Goal: Task Accomplishment & Management: Complete application form

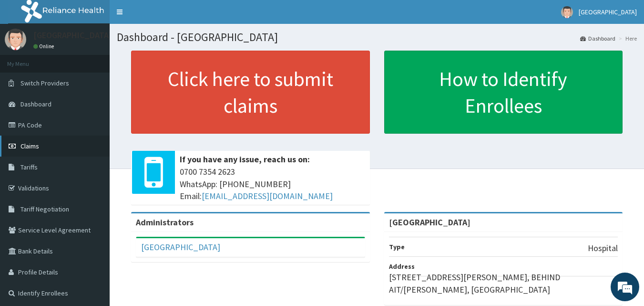
click at [24, 145] on span "Claims" at bounding box center [30, 146] width 19 height 9
click at [41, 145] on link "Claims" at bounding box center [55, 145] width 110 height 21
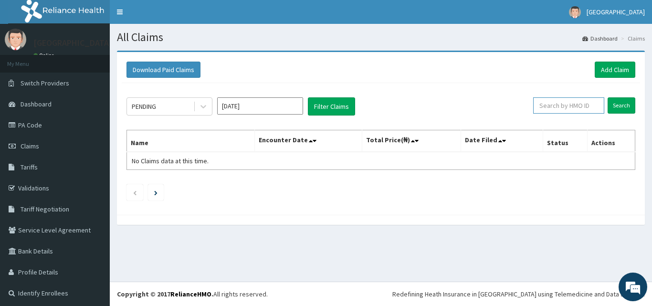
click at [560, 106] on input "text" at bounding box center [568, 105] width 71 height 16
paste input "ALT/10118/A"
type input "ALT/10118/A"
click at [619, 102] on input "Search" at bounding box center [621, 105] width 28 height 16
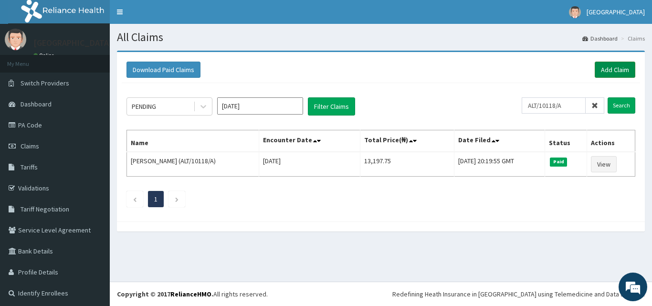
click at [607, 70] on link "Add Claim" at bounding box center [614, 70] width 41 height 16
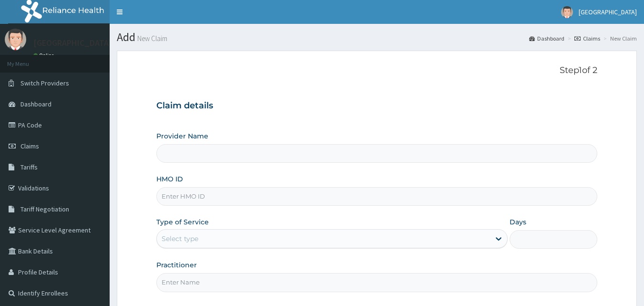
type input "[GEOGRAPHIC_DATA]"
click at [328, 198] on input "HMO ID" at bounding box center [377, 196] width 442 height 19
paste input "ALT/10118/A"
type input "ALT/10118/A"
click at [259, 240] on div "Select type" at bounding box center [323, 238] width 333 height 15
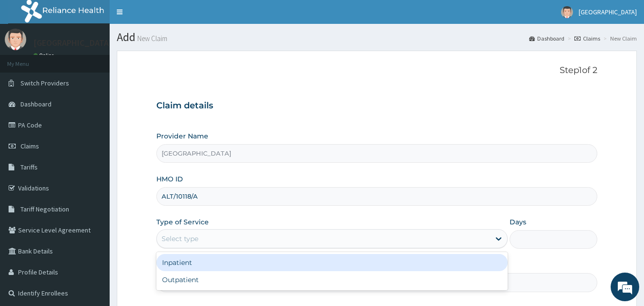
click at [380, 239] on div "Select type" at bounding box center [323, 238] width 333 height 15
click at [373, 237] on div "Select type" at bounding box center [323, 238] width 333 height 15
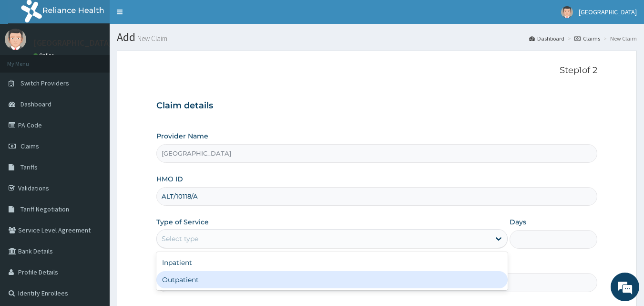
click at [340, 285] on div "Outpatient" at bounding box center [332, 279] width 352 height 17
type input "1"
click at [340, 285] on input "Practitioner" at bounding box center [377, 282] width 442 height 19
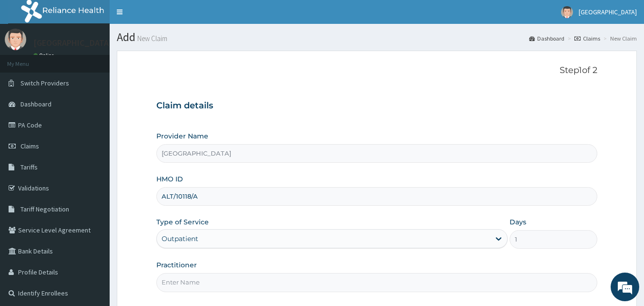
click at [364, 285] on input "Practitioner" at bounding box center [377, 282] width 442 height 19
type input "Dr Sam"
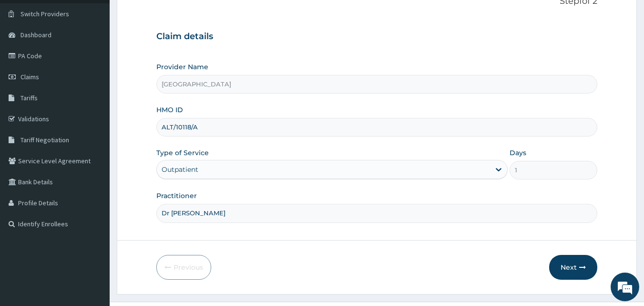
scroll to position [72, 0]
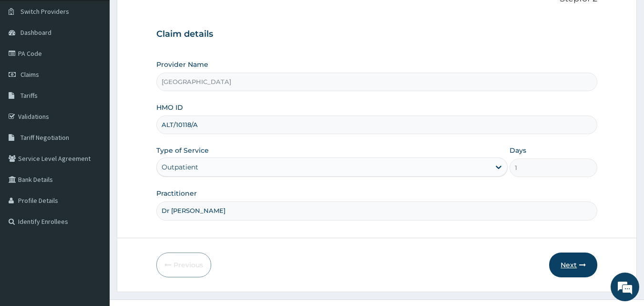
click at [581, 261] on button "Next" at bounding box center [574, 264] width 48 height 25
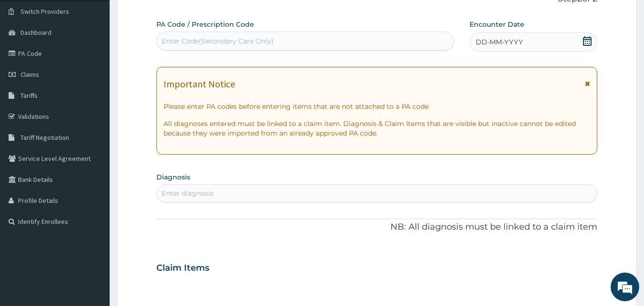
click at [590, 41] on icon at bounding box center [587, 41] width 9 height 10
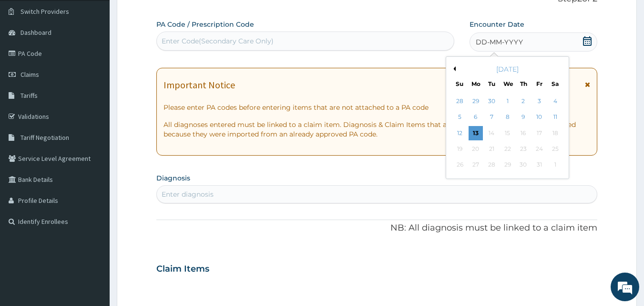
click at [456, 70] on div "October 2025" at bounding box center [507, 69] width 115 height 10
click at [455, 68] on button "Previous Month" at bounding box center [453, 68] width 5 height 5
click at [561, 68] on button "Next Month" at bounding box center [562, 68] width 5 height 5
click at [537, 101] on div "3" at bounding box center [539, 101] width 14 height 14
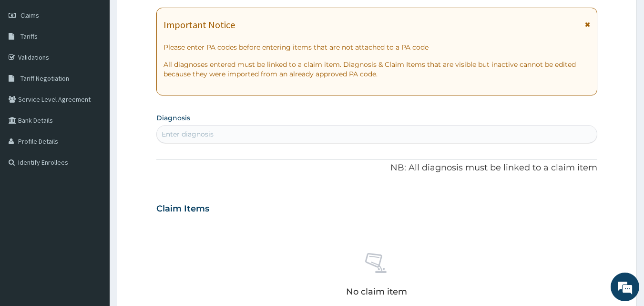
scroll to position [133, 0]
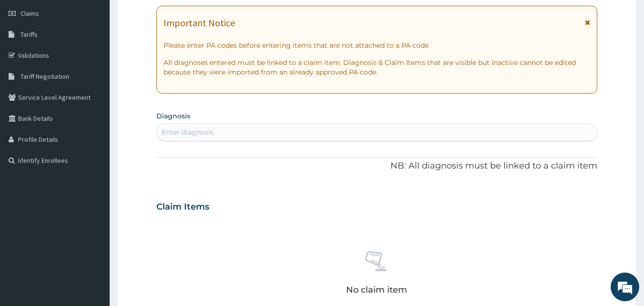
click at [243, 132] on div "Enter diagnosis" at bounding box center [377, 132] width 441 height 15
click at [288, 127] on div "Enter diagnosis" at bounding box center [377, 132] width 441 height 15
type input "malaria"
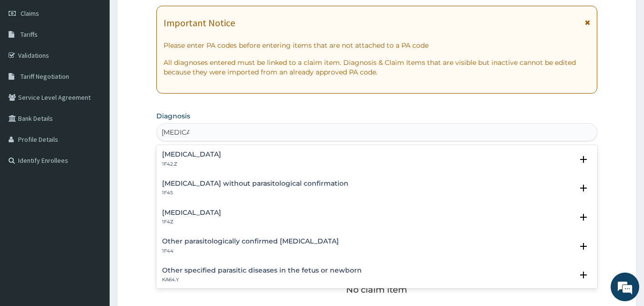
click at [203, 213] on h4 "Malaria, unspecified" at bounding box center [191, 212] width 59 height 7
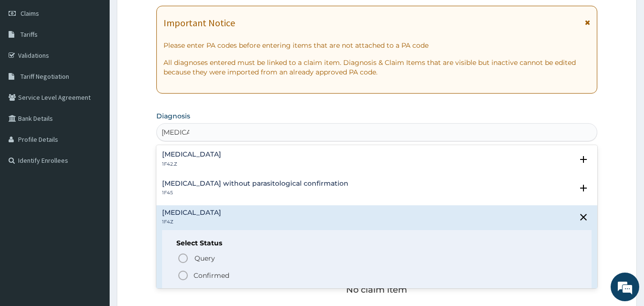
click at [195, 272] on p "Confirmed" at bounding box center [212, 275] width 36 height 10
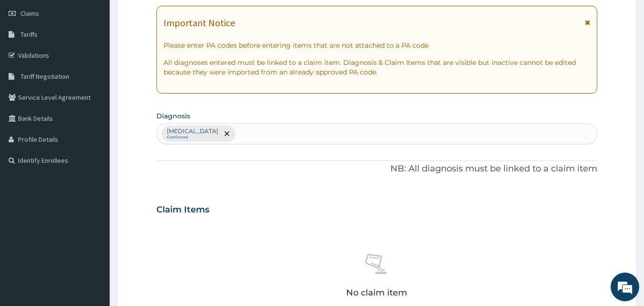
click at [302, 138] on div "Malaria, unspecified Confirmed" at bounding box center [377, 134] width 441 height 20
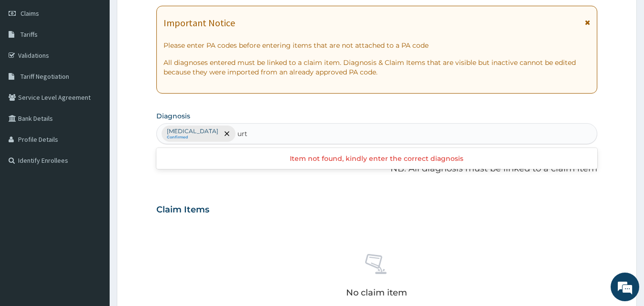
type input "urti"
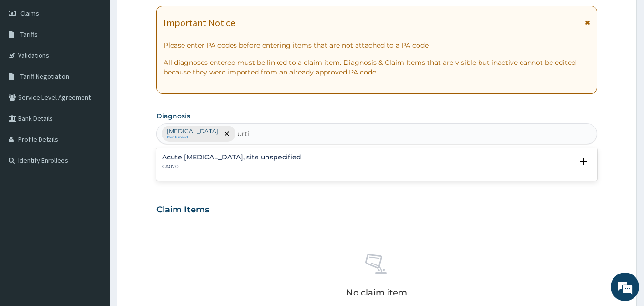
click at [295, 155] on h4 "Acute upper respiratory infection, site unspecified" at bounding box center [231, 157] width 139 height 7
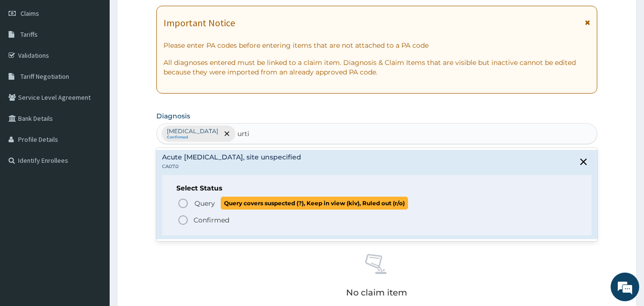
click at [197, 203] on span "Query" at bounding box center [205, 203] width 21 height 10
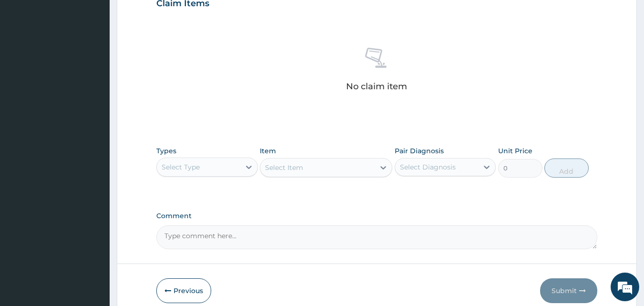
scroll to position [340, 0]
click at [220, 172] on div "Select Type" at bounding box center [198, 165] width 83 height 15
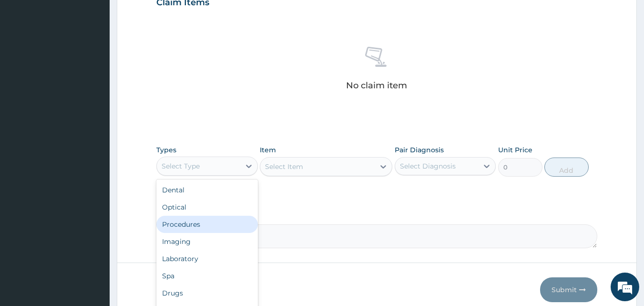
click at [199, 227] on div "Procedures" at bounding box center [207, 224] width 102 height 17
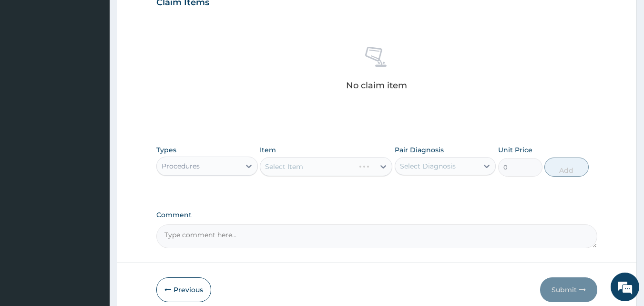
click at [317, 169] on div "Select Item" at bounding box center [326, 166] width 133 height 19
click at [321, 168] on div "Select Item" at bounding box center [326, 166] width 133 height 19
click at [323, 168] on div "Select Item" at bounding box center [326, 166] width 133 height 19
click at [323, 168] on div "Select Item" at bounding box center [317, 166] width 114 height 15
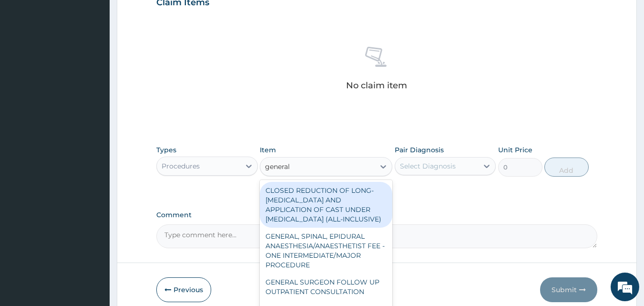
type input "general p"
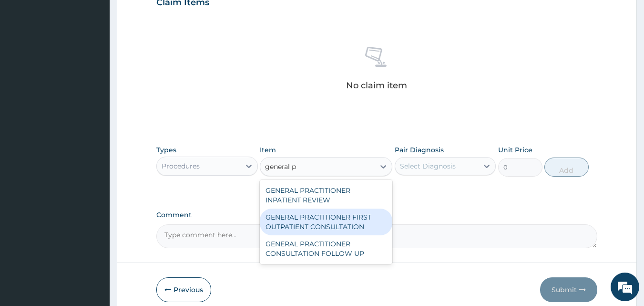
click at [294, 227] on div "GENERAL PRACTITIONER FIRST OUTPATIENT CONSULTATION" at bounding box center [326, 221] width 133 height 27
type input "3750"
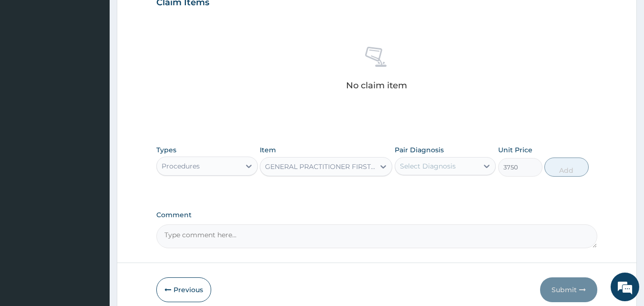
click at [425, 166] on div "Select Diagnosis" at bounding box center [428, 166] width 56 height 10
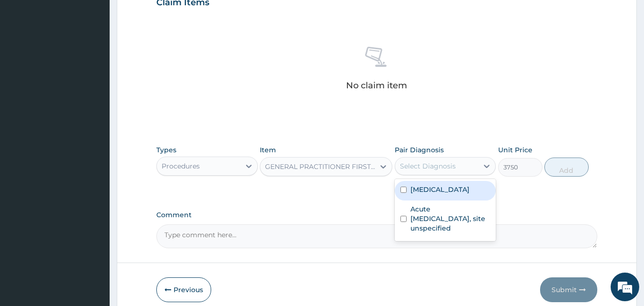
click at [425, 191] on label "Malaria, unspecified" at bounding box center [440, 190] width 59 height 10
checkbox input "true"
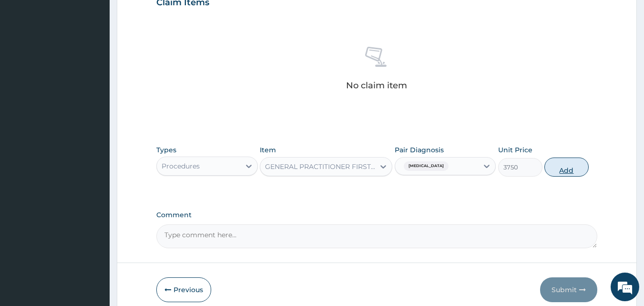
click at [560, 171] on button "Add" at bounding box center [567, 166] width 44 height 19
type input "0"
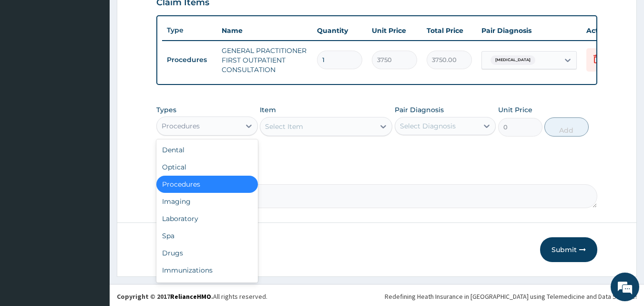
click at [214, 134] on div "Procedures" at bounding box center [198, 125] width 83 height 15
click at [194, 226] on div "Laboratory" at bounding box center [207, 218] width 102 height 17
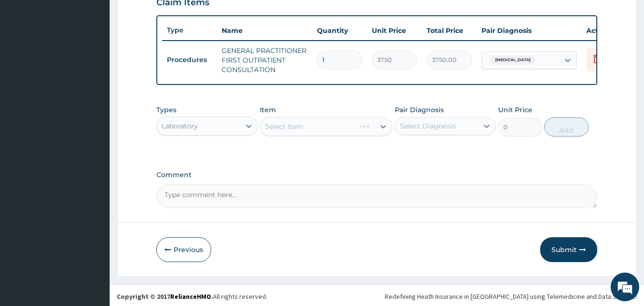
click at [321, 136] on div "Select Item" at bounding box center [326, 126] width 133 height 19
click at [322, 133] on div "Select Item" at bounding box center [317, 126] width 114 height 15
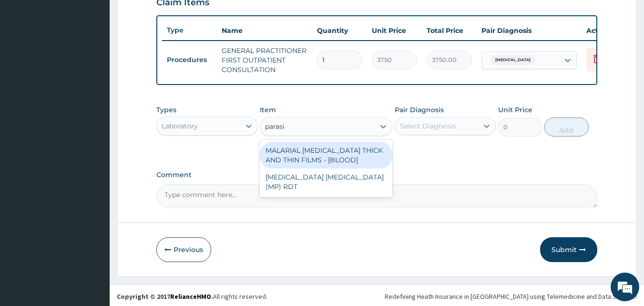
type input "parasit"
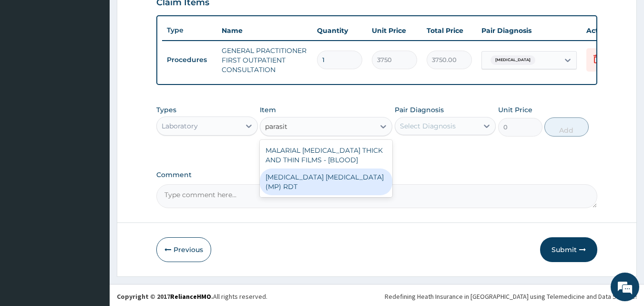
click at [330, 180] on div "MALARIA PARASITE (MP) RDT" at bounding box center [326, 181] width 133 height 27
type input "2000"
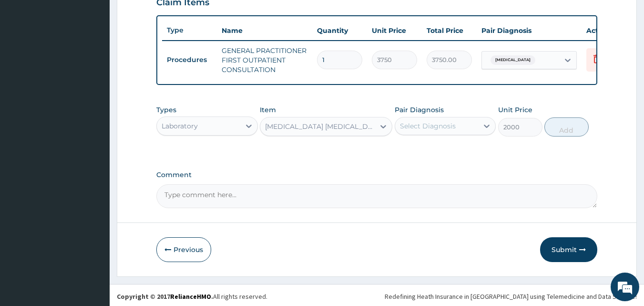
click at [428, 131] on div "Select Diagnosis" at bounding box center [428, 126] width 56 height 10
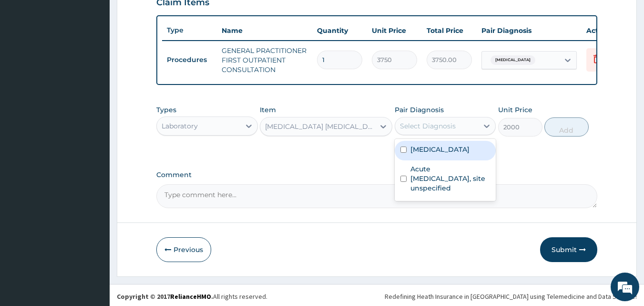
click at [420, 153] on label "Malaria, unspecified" at bounding box center [440, 150] width 59 height 10
checkbox input "true"
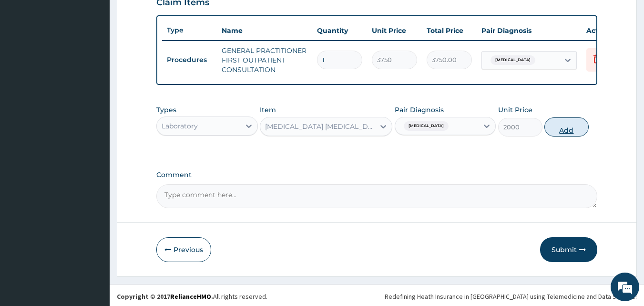
click at [562, 136] on button "Add" at bounding box center [567, 126] width 44 height 19
type input "0"
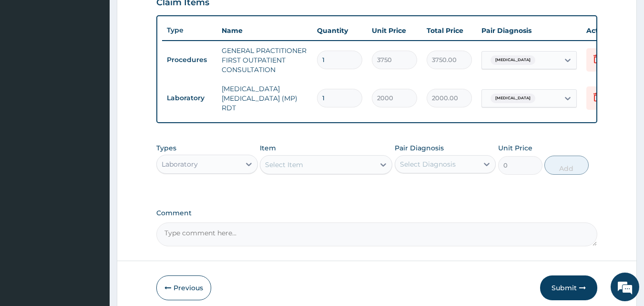
click at [310, 166] on div "Select Item" at bounding box center [317, 164] width 114 height 15
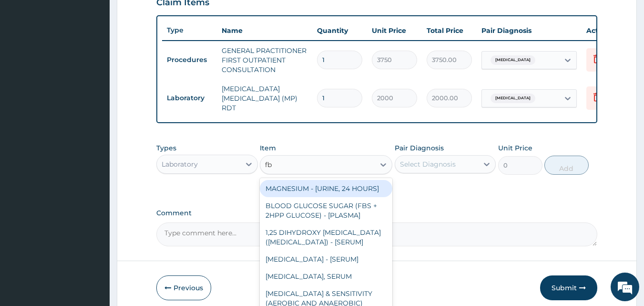
type input "fbc"
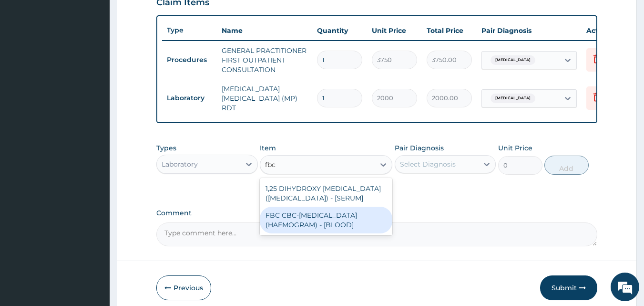
click at [310, 229] on div "FBC CBC-COMPLETE BLOOD COUNT (HAEMOGRAM) - [BLOOD]" at bounding box center [326, 220] width 133 height 27
type input "5000"
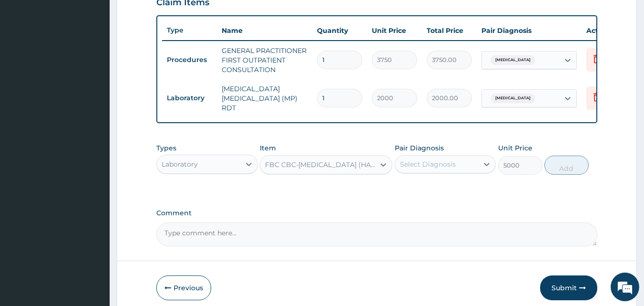
click at [416, 166] on div "Select Diagnosis" at bounding box center [428, 164] width 56 height 10
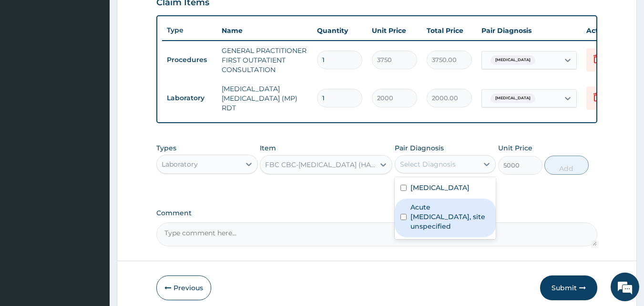
click at [418, 204] on label "Acute upper respiratory infection, site unspecified" at bounding box center [451, 216] width 80 height 29
checkbox input "true"
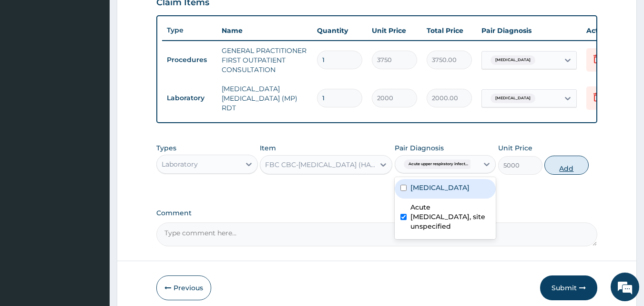
click at [566, 162] on button "Add" at bounding box center [567, 165] width 44 height 19
type input "0"
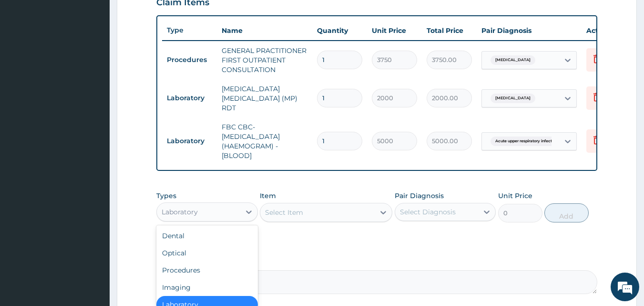
click at [227, 214] on div "Laboratory" at bounding box center [198, 211] width 83 height 15
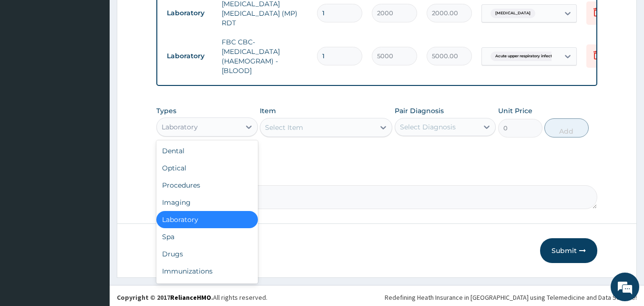
scroll to position [430, 0]
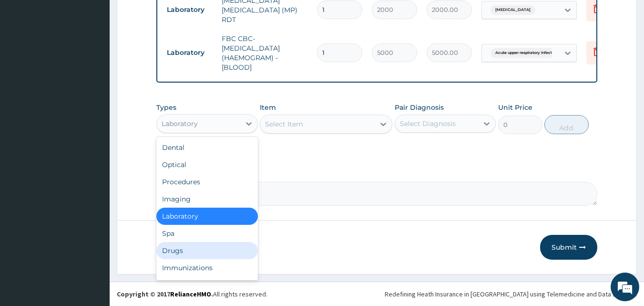
click at [192, 250] on div "Drugs" at bounding box center [207, 250] width 102 height 17
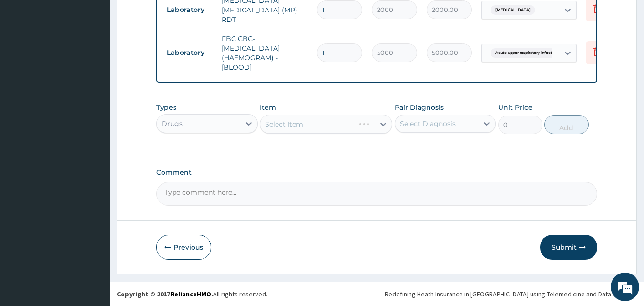
click at [310, 125] on div "Select Item" at bounding box center [326, 123] width 133 height 19
click at [311, 124] on div "Select Item" at bounding box center [326, 123] width 133 height 19
click at [310, 124] on div "Select Item" at bounding box center [317, 123] width 114 height 15
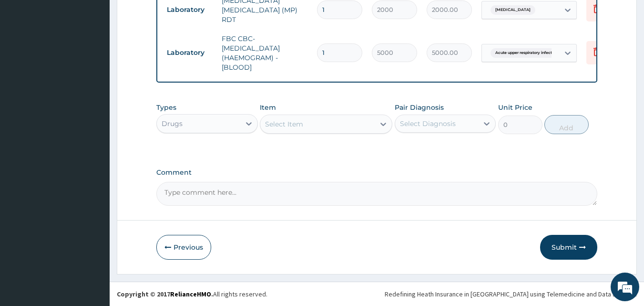
click at [425, 124] on div "Select Diagnosis" at bounding box center [428, 124] width 56 height 10
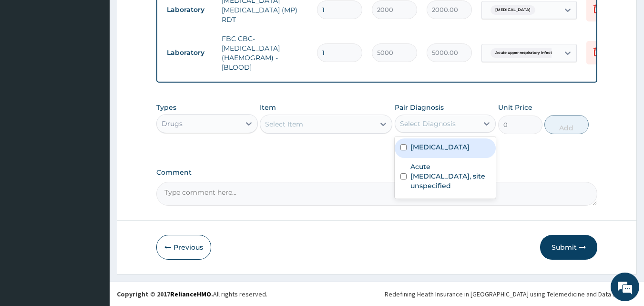
click at [364, 123] on div "Select Item" at bounding box center [317, 123] width 114 height 15
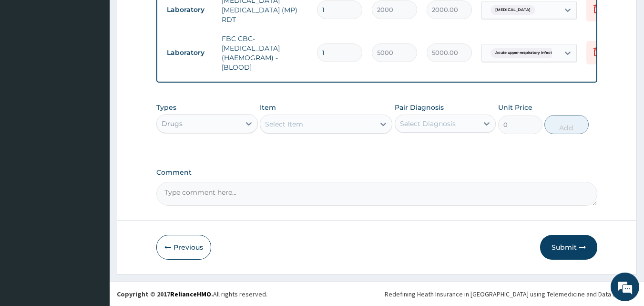
click at [340, 126] on div "Select Item" at bounding box center [317, 123] width 114 height 15
click at [334, 125] on div "Select Item" at bounding box center [317, 123] width 114 height 15
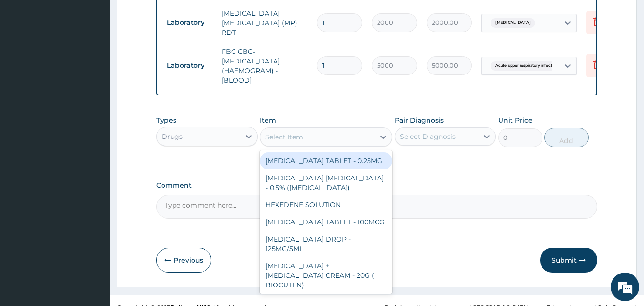
scroll to position [420, 0]
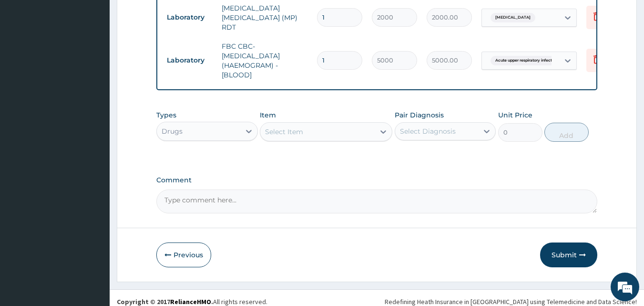
click at [301, 131] on div "Select Item" at bounding box center [284, 132] width 38 height 10
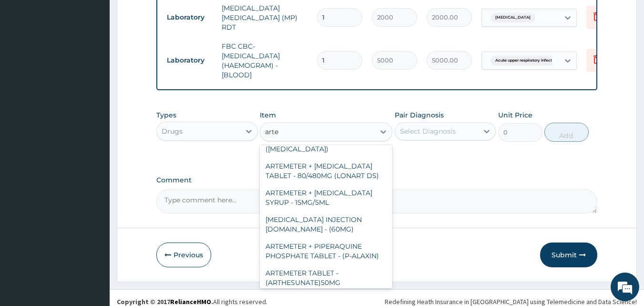
scroll to position [137, 0]
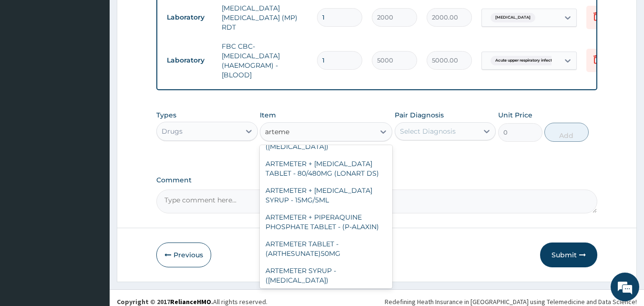
type input "artemet"
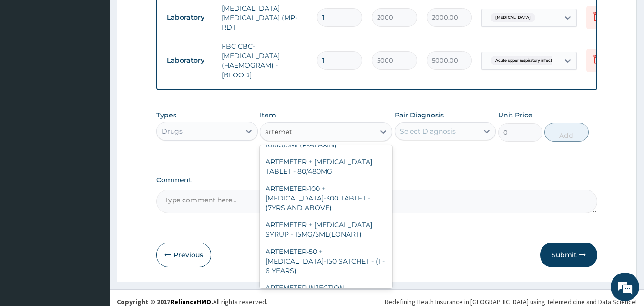
scroll to position [374, 0]
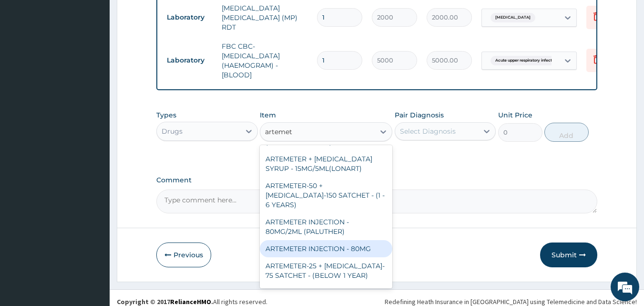
click at [364, 240] on div "ARTEMETER INJECTION - 80MG" at bounding box center [326, 248] width 133 height 17
type input "475.99999999999994"
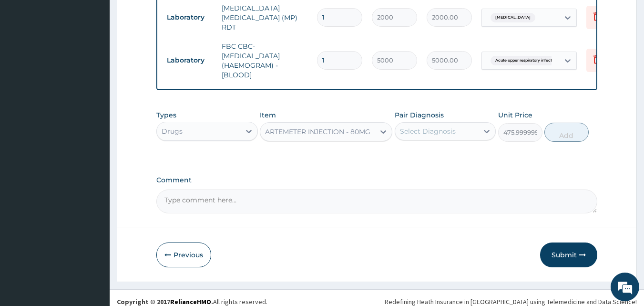
click at [446, 131] on div "Select Diagnosis" at bounding box center [428, 131] width 56 height 10
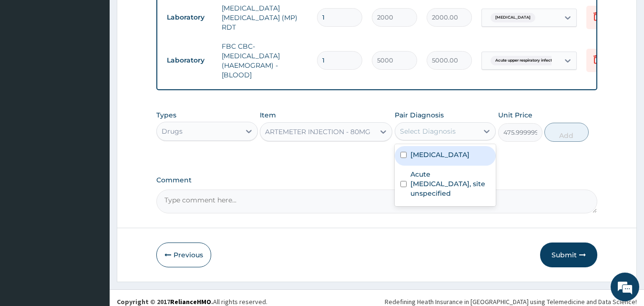
click at [442, 153] on label "Malaria, unspecified" at bounding box center [440, 155] width 59 height 10
checkbox input "true"
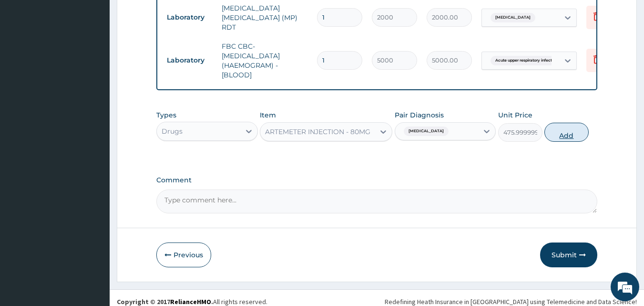
click at [574, 136] on button "Add" at bounding box center [567, 132] width 44 height 19
type input "0"
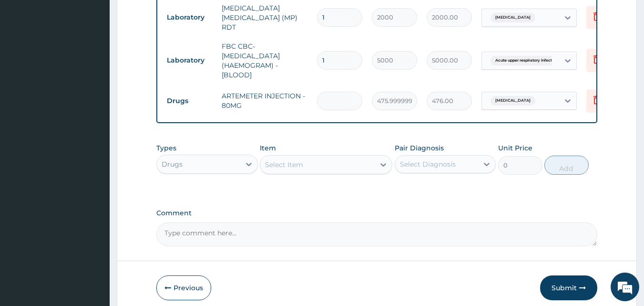
type input "0.00"
type input "2"
type input "952.00"
type input "2"
click at [318, 163] on div "Select Item" at bounding box center [317, 164] width 114 height 15
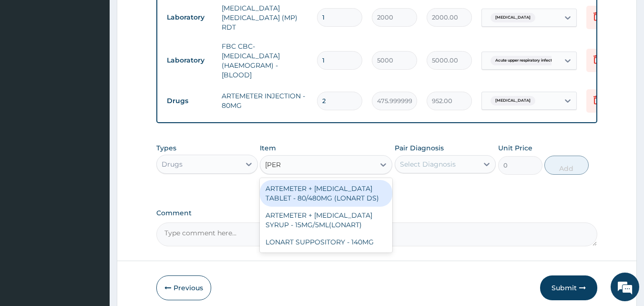
type input "lonar"
click at [339, 197] on div "ARTEMETER + LUMEFANTRINE TABLET - 80/480MG (LONART DS)" at bounding box center [326, 193] width 133 height 27
type input "588"
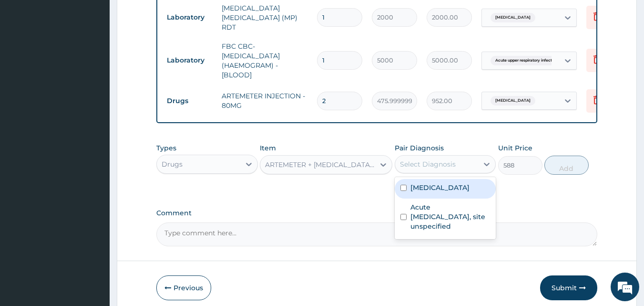
click at [441, 168] on div "Select Diagnosis" at bounding box center [428, 164] width 56 height 10
click at [431, 190] on label "Malaria, unspecified" at bounding box center [440, 188] width 59 height 10
checkbox input "true"
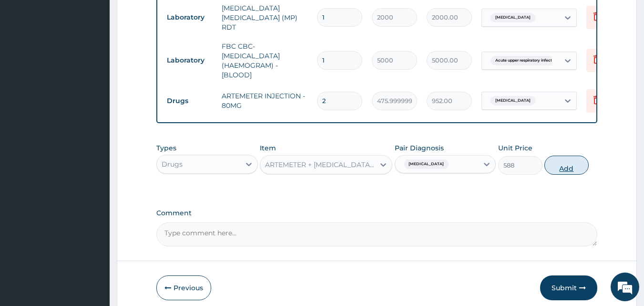
click at [563, 167] on button "Add" at bounding box center [567, 165] width 44 height 19
type input "0"
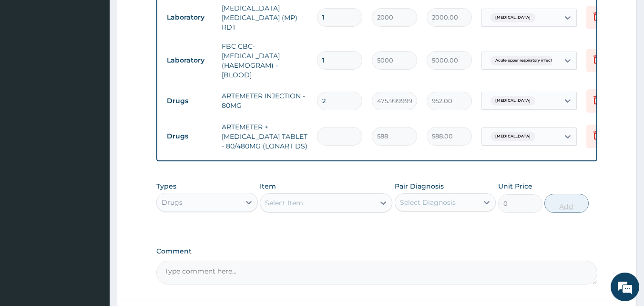
type input "0.00"
type input "6"
type input "3528.00"
type input "6"
click at [347, 205] on div "Select Item" at bounding box center [317, 202] width 114 height 15
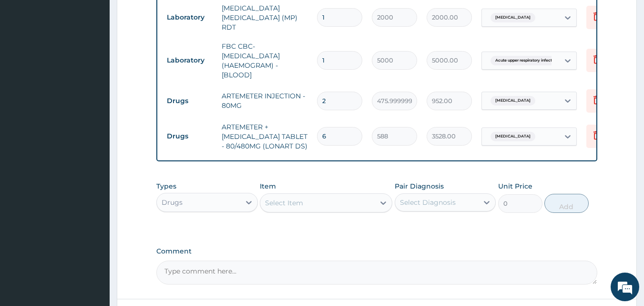
click at [347, 205] on div "Select Item" at bounding box center [317, 202] width 114 height 15
type input "lorat"
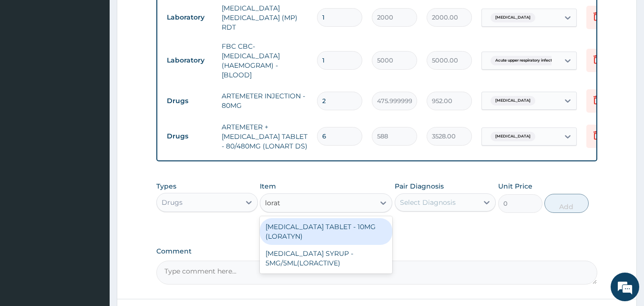
click at [341, 240] on div "LORATADINE TABLET - 10MG (LORATYN)" at bounding box center [326, 231] width 133 height 27
type input "98"
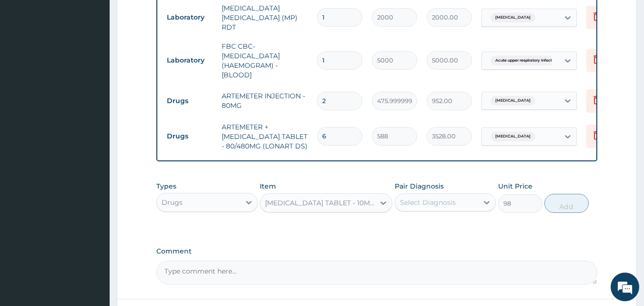
click at [371, 208] on div "LORATADINE TABLET - 10MG (LORATYN)" at bounding box center [320, 203] width 111 height 10
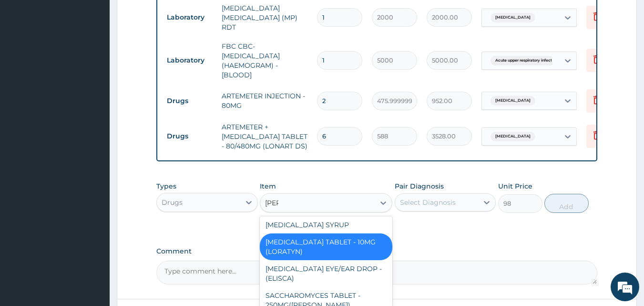
scroll to position [0, 0]
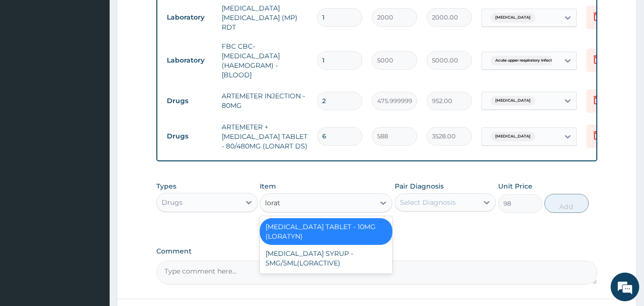
type input "lora"
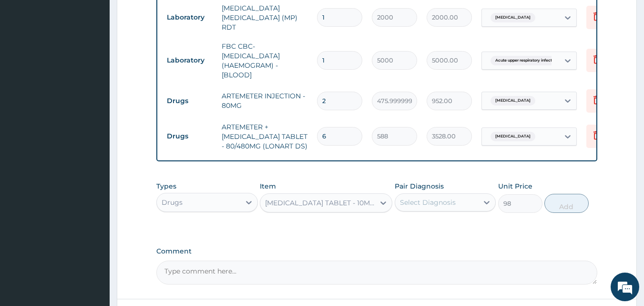
click at [420, 210] on div "Select Diagnosis" at bounding box center [436, 202] width 83 height 15
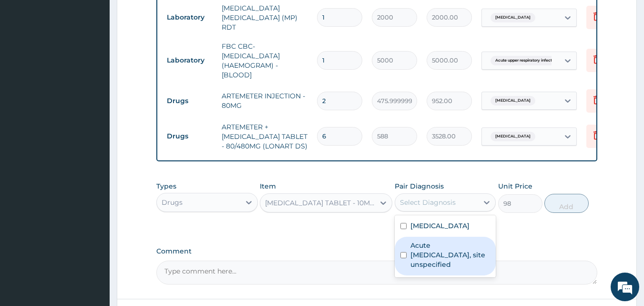
click at [439, 254] on label "Acute upper respiratory infection, site unspecified" at bounding box center [451, 254] width 80 height 29
checkbox input "true"
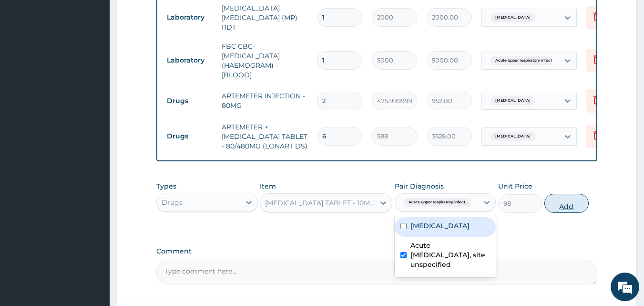
click at [574, 207] on button "Add" at bounding box center [567, 203] width 44 height 19
type input "0"
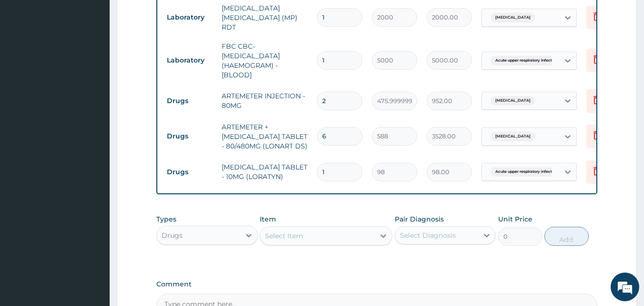
type input "10"
type input "980.00"
type input "10"
click at [316, 238] on div "Select Item" at bounding box center [317, 235] width 114 height 15
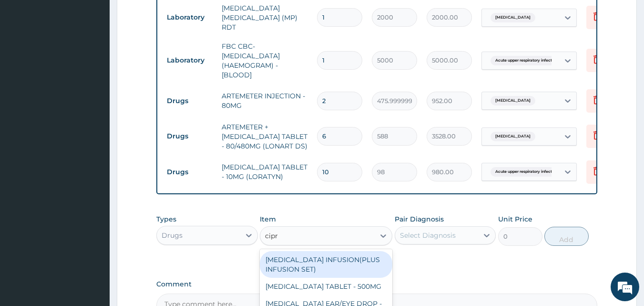
type input "cipro"
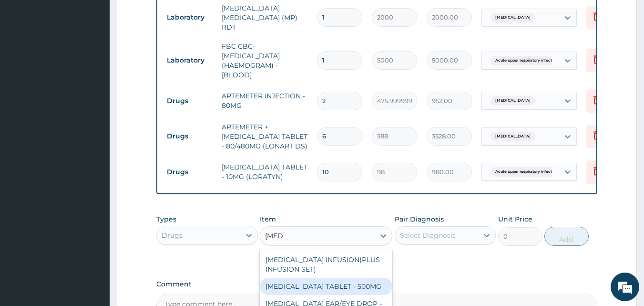
click at [315, 287] on div "CIPROFLOXACIN TABLET - 500MG" at bounding box center [326, 286] width 133 height 17
type input "196"
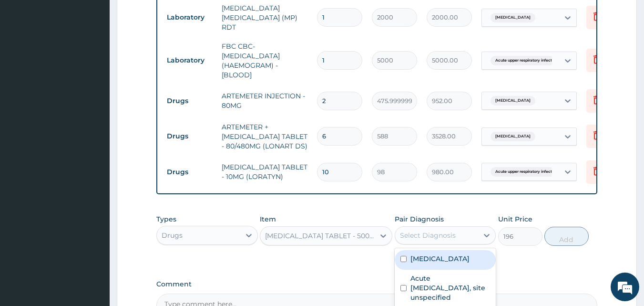
click at [414, 233] on div "Select Diagnosis" at bounding box center [428, 235] width 56 height 10
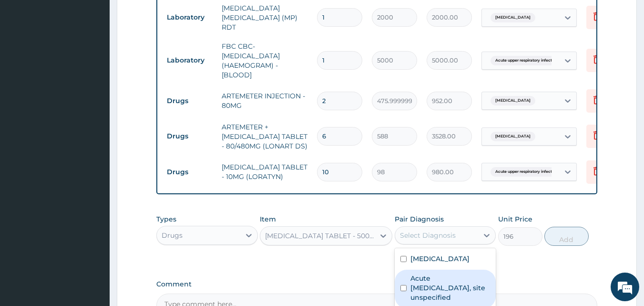
click at [430, 286] on label "Acute upper respiratory infection, site unspecified" at bounding box center [451, 287] width 80 height 29
checkbox input "true"
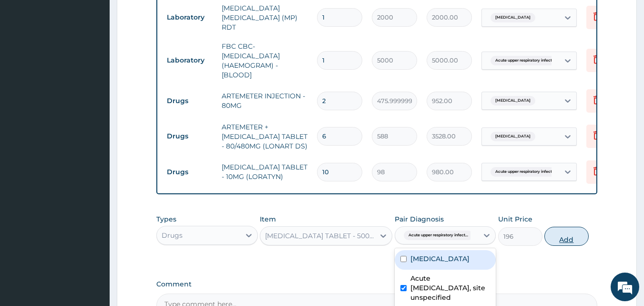
click at [560, 233] on button "Add" at bounding box center [567, 236] width 44 height 19
type input "0"
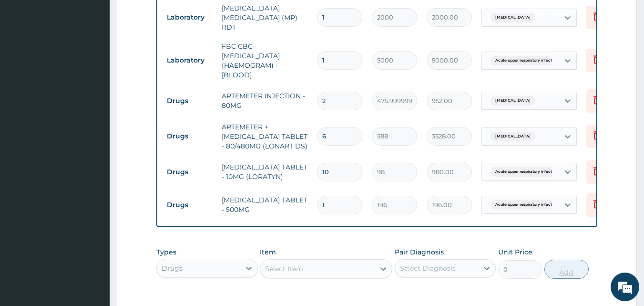
type input "10"
type input "1960.00"
type input "10"
click at [295, 270] on div "Select Item" at bounding box center [284, 269] width 38 height 10
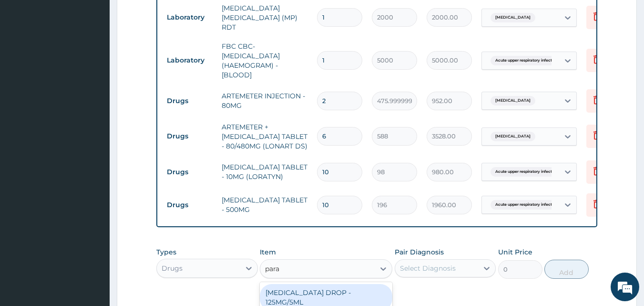
type input "paracetamol"
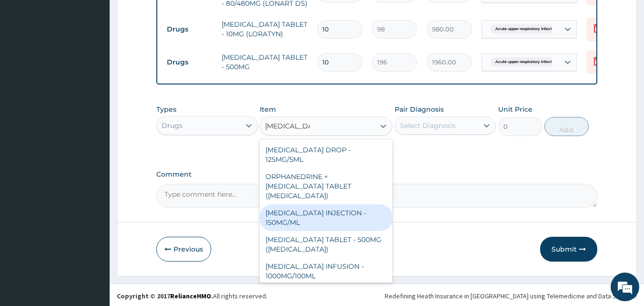
scroll to position [567, 0]
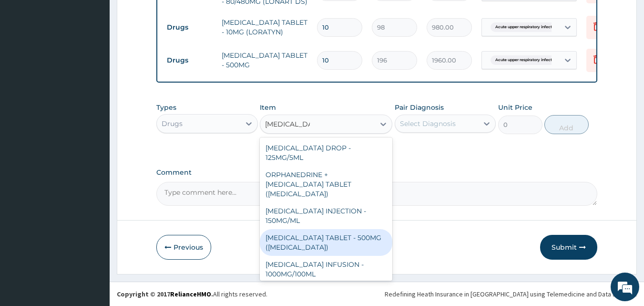
click at [348, 242] on div "PARACETAMOL TABLET - 500MG (PANADOL)" at bounding box center [326, 242] width 133 height 27
type input "42"
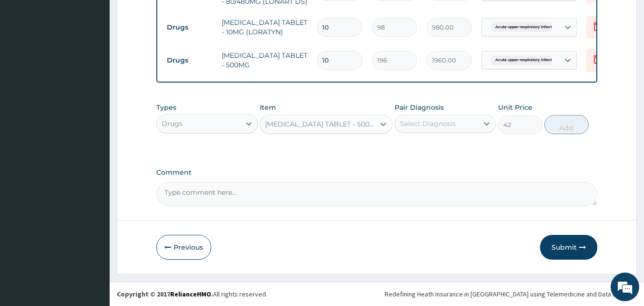
click at [467, 123] on div "Select Diagnosis" at bounding box center [436, 123] width 83 height 15
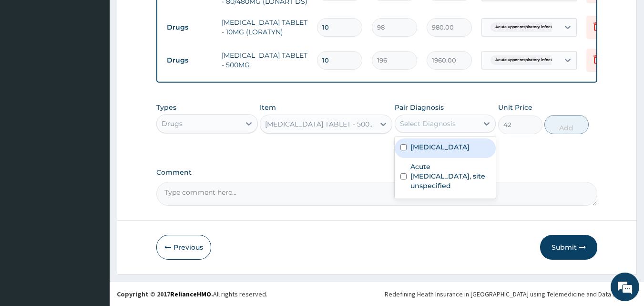
click at [456, 148] on label "Malaria, unspecified" at bounding box center [440, 147] width 59 height 10
checkbox input "true"
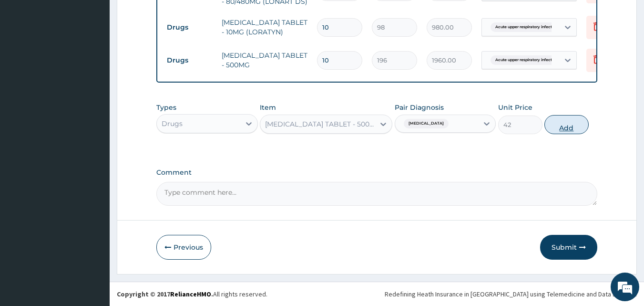
click at [560, 126] on button "Add" at bounding box center [567, 124] width 44 height 19
type input "0"
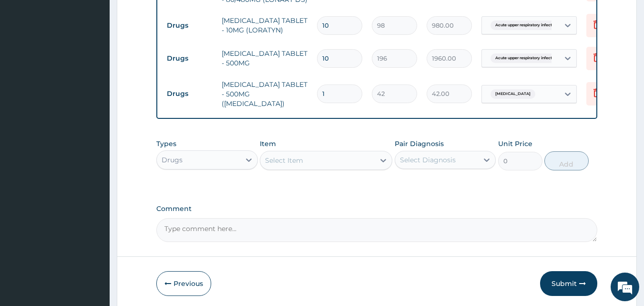
click at [332, 85] on input "1" at bounding box center [339, 93] width 45 height 19
type input "18"
type input "756.00"
click at [332, 85] on input "18" at bounding box center [339, 93] width 45 height 19
type input "18"
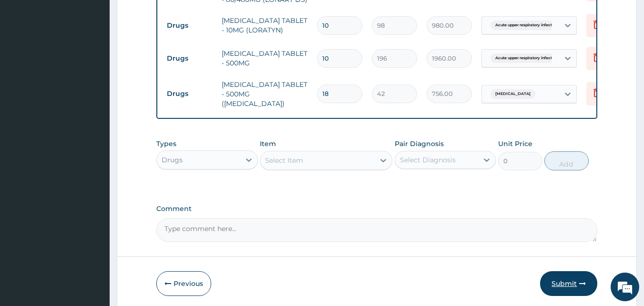
click at [566, 283] on button "Submit" at bounding box center [568, 283] width 57 height 25
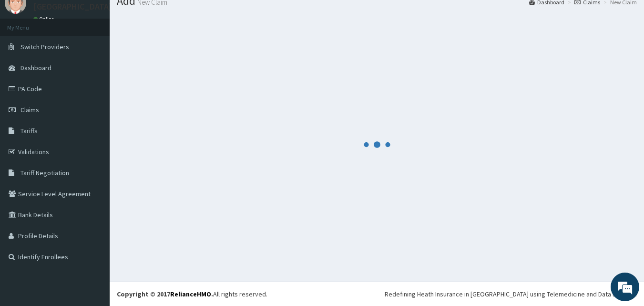
scroll to position [36, 0]
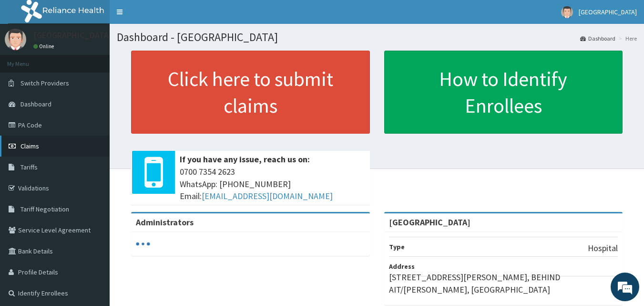
click at [40, 143] on link "Claims" at bounding box center [55, 145] width 110 height 21
click at [32, 146] on span "Claims" at bounding box center [30, 146] width 19 height 9
click at [32, 143] on span "Claims" at bounding box center [30, 146] width 19 height 9
click at [32, 151] on link "Claims" at bounding box center [55, 145] width 110 height 21
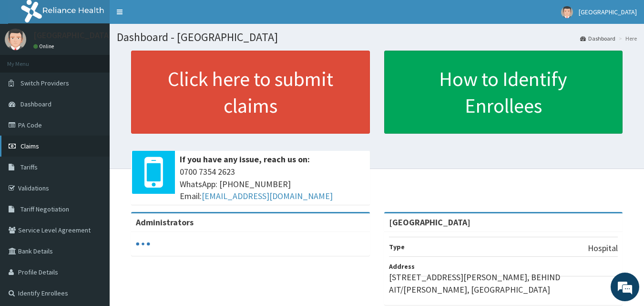
click at [30, 142] on span "Claims" at bounding box center [30, 146] width 19 height 9
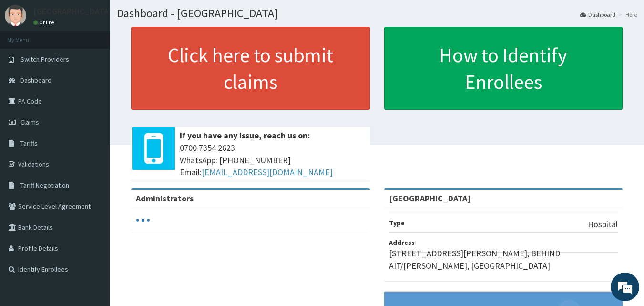
scroll to position [15, 0]
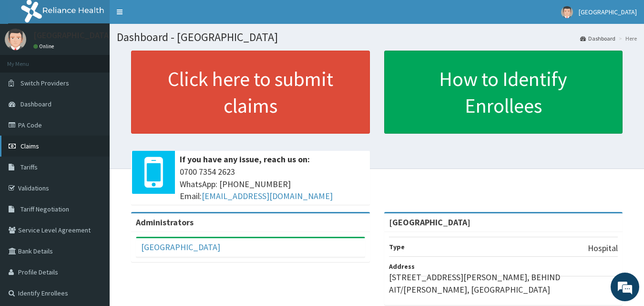
click at [40, 144] on link "Claims" at bounding box center [55, 145] width 110 height 21
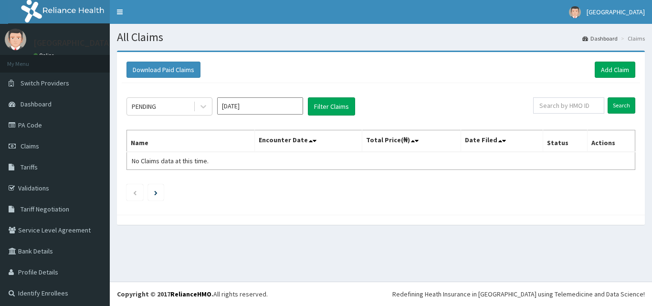
click at [33, 121] on link "PA Code" at bounding box center [55, 124] width 110 height 21
